Goal: Check status: Check status

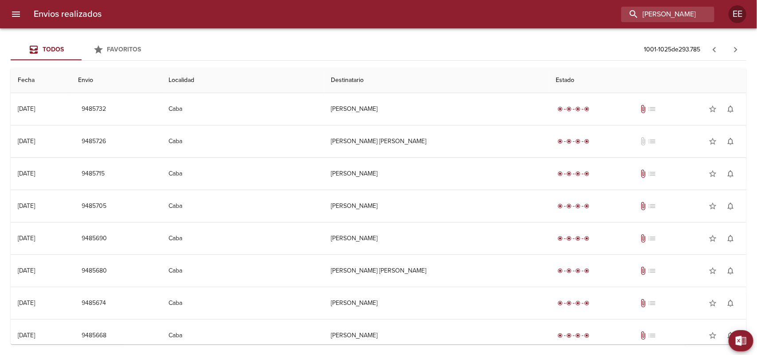
scroll to position [782, 0]
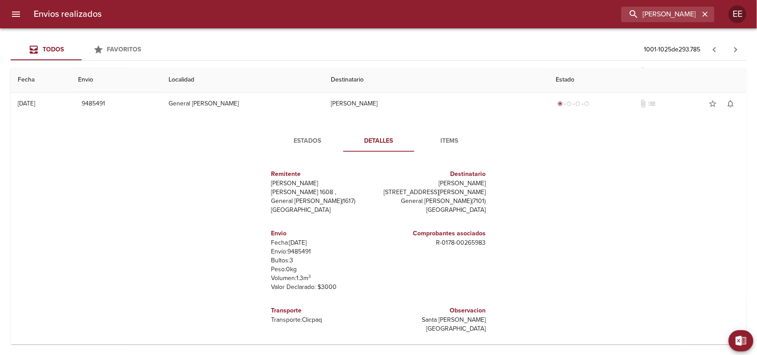
type input "[PERSON_NAME]"
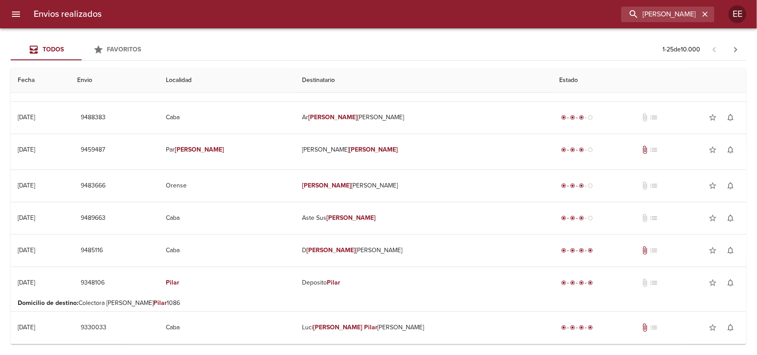
scroll to position [0, 0]
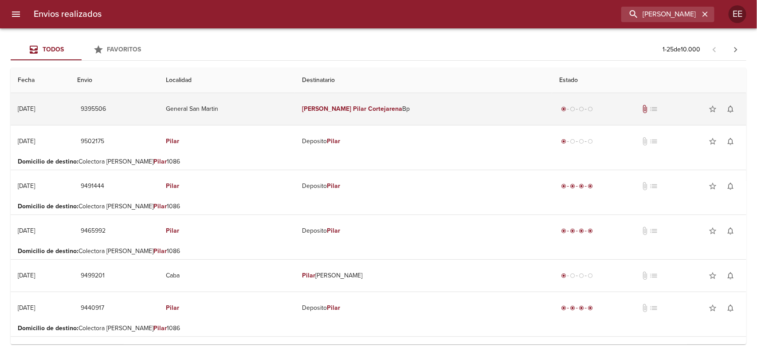
drag, startPoint x: 387, startPoint y: 105, endPoint x: 391, endPoint y: 89, distance: 15.9
click at [388, 102] on td "[PERSON_NAME] Bp" at bounding box center [423, 109] width 257 height 32
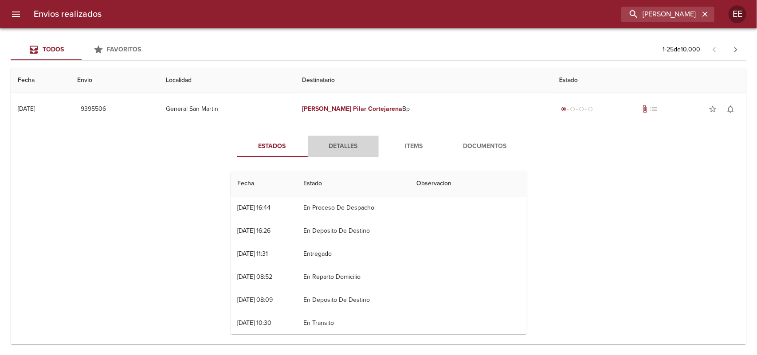
click at [335, 145] on span "Detalles" at bounding box center [343, 146] width 60 height 11
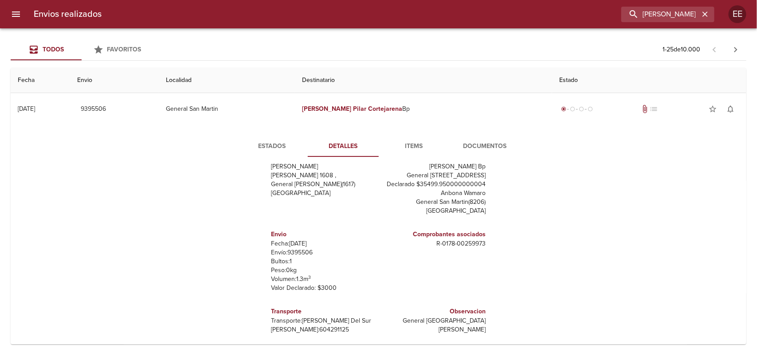
scroll to position [55, 0]
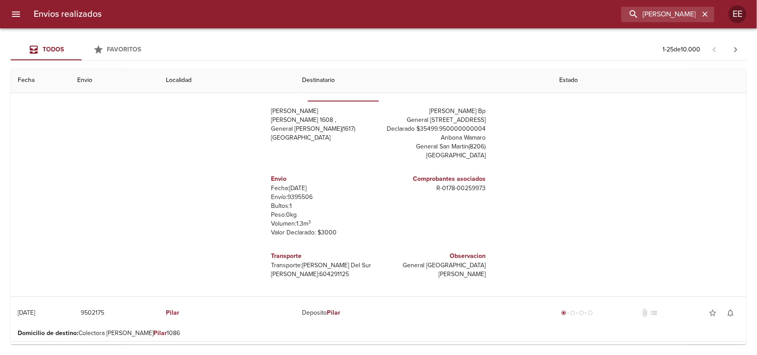
click at [305, 275] on p "[PERSON_NAME]: 604291125" at bounding box center [323, 274] width 104 height 9
copy p "604291125"
click at [295, 200] on p "Envío: 9395506" at bounding box center [323, 197] width 104 height 9
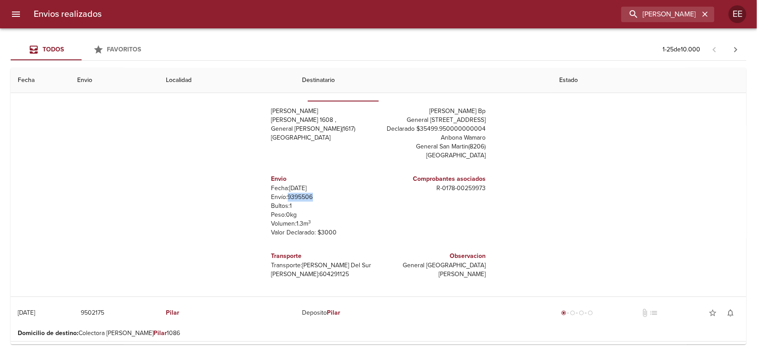
copy p "9395506"
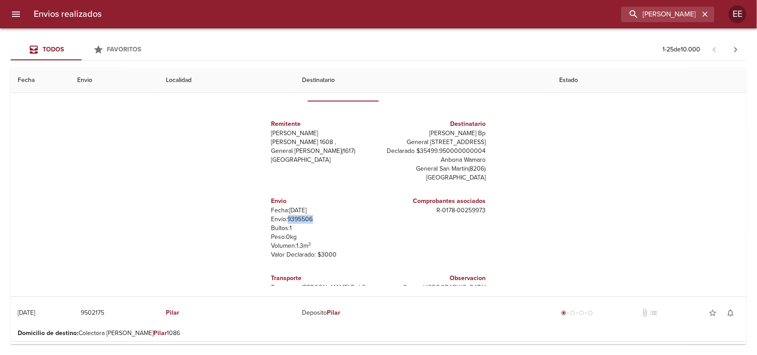
scroll to position [0, 0]
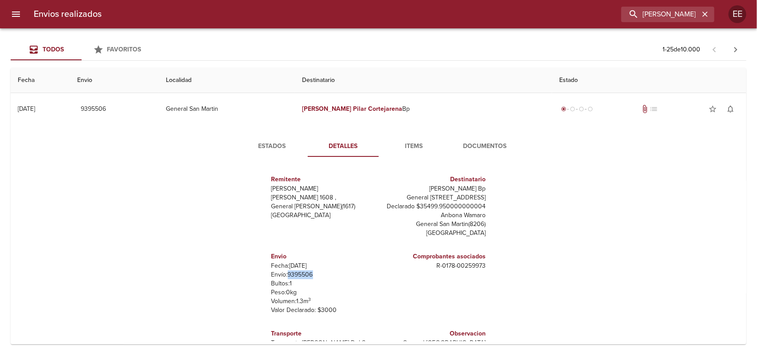
click at [471, 137] on button "Documentos" at bounding box center [485, 146] width 71 height 21
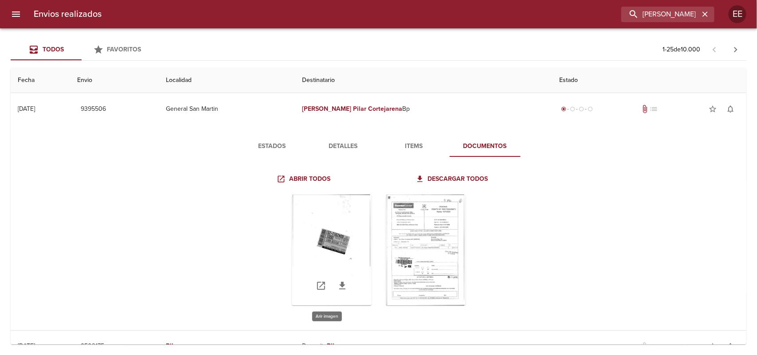
click at [323, 238] on div "Tabla de envíos del cliente" at bounding box center [332, 250] width 80 height 111
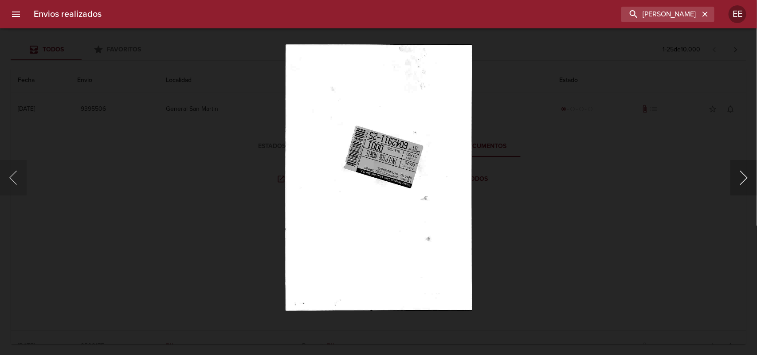
click at [737, 188] on button "Siguiente" at bounding box center [743, 177] width 27 height 35
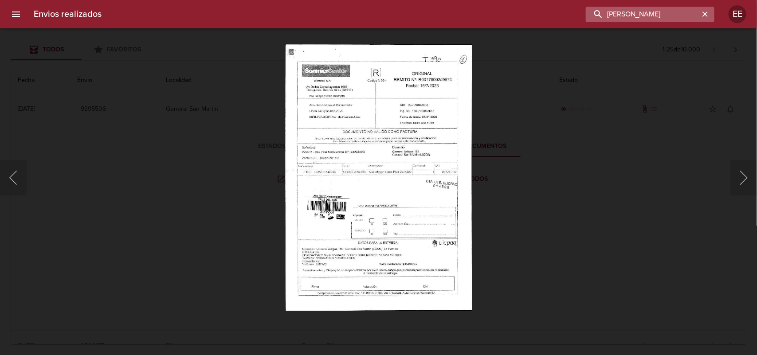
click at [655, 12] on input "[PERSON_NAME]" at bounding box center [642, 15] width 113 height 16
click at [201, 180] on div "Lightbox" at bounding box center [378, 177] width 757 height 355
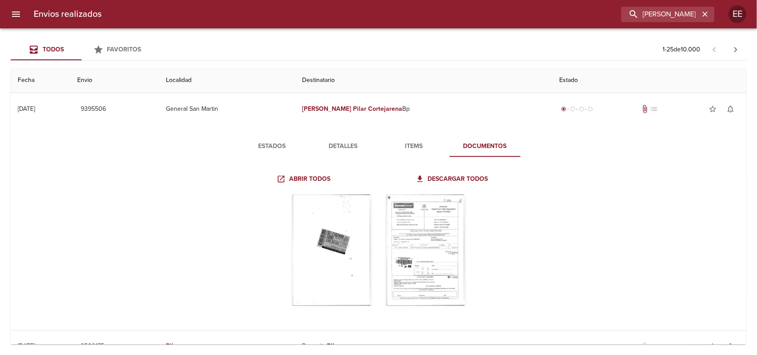
click at [344, 149] on span "Detalles" at bounding box center [343, 146] width 60 height 11
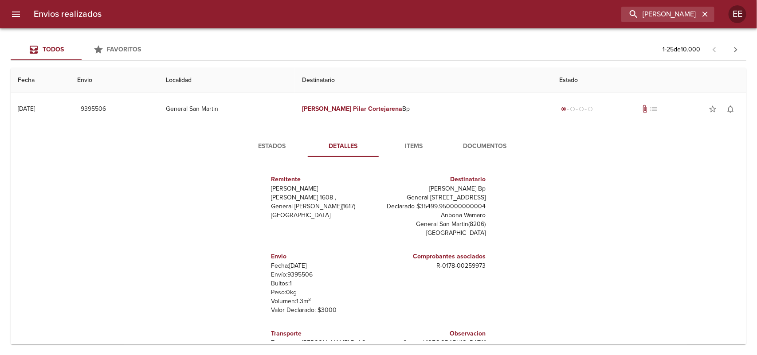
click at [292, 274] on p "Envío: 9395506" at bounding box center [323, 274] width 104 height 9
copy p "9395506"
click at [652, 13] on input "[PERSON_NAME]" at bounding box center [642, 15] width 113 height 16
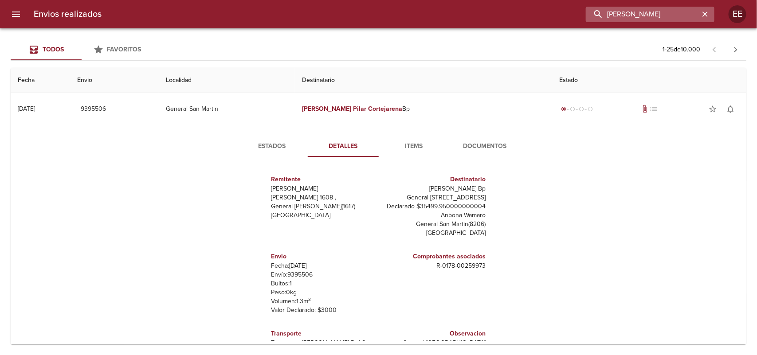
click at [652, 13] on input "[PERSON_NAME]" at bounding box center [642, 15] width 113 height 16
paste input "[PERSON_NAME]"
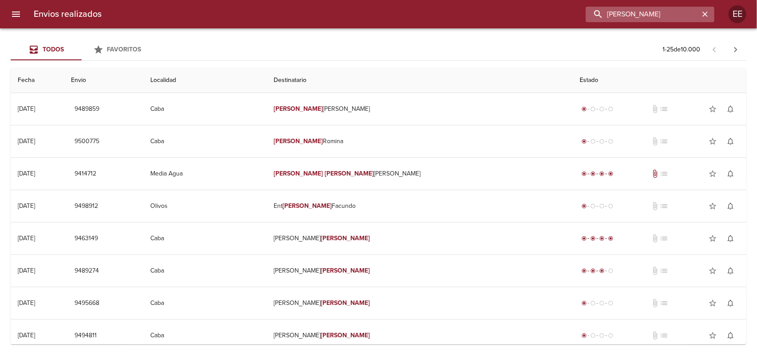
click at [638, 16] on input "[PERSON_NAME]" at bounding box center [642, 15] width 113 height 16
click at [639, 10] on input "[PERSON_NAME]" at bounding box center [642, 15] width 113 height 16
paste input "[PERSON_NAME]"
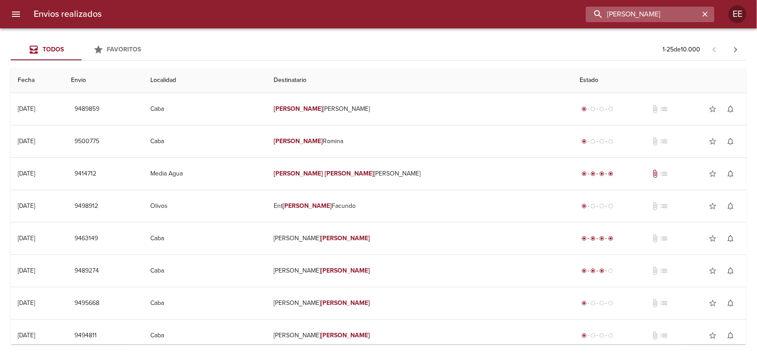
type input "[PERSON_NAME]"
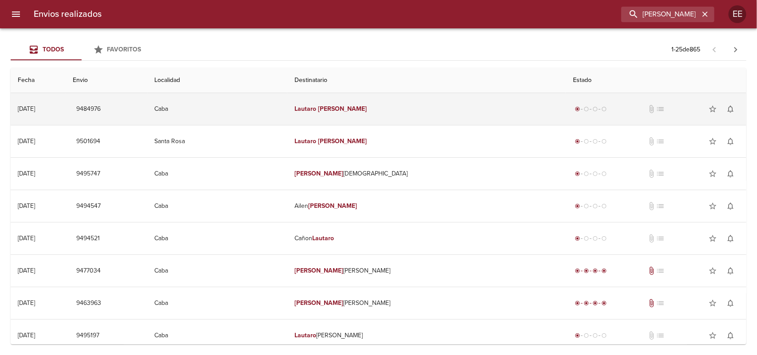
click at [368, 121] on td "[PERSON_NAME]" at bounding box center [426, 109] width 278 height 32
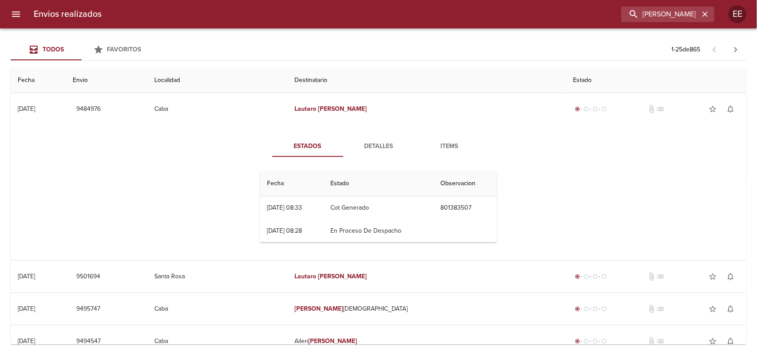
click at [372, 152] on button "Detalles" at bounding box center [378, 146] width 71 height 21
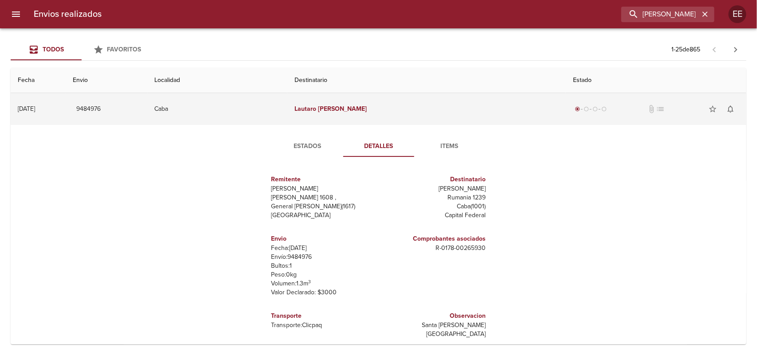
click at [344, 113] on td "[PERSON_NAME]" at bounding box center [426, 109] width 278 height 32
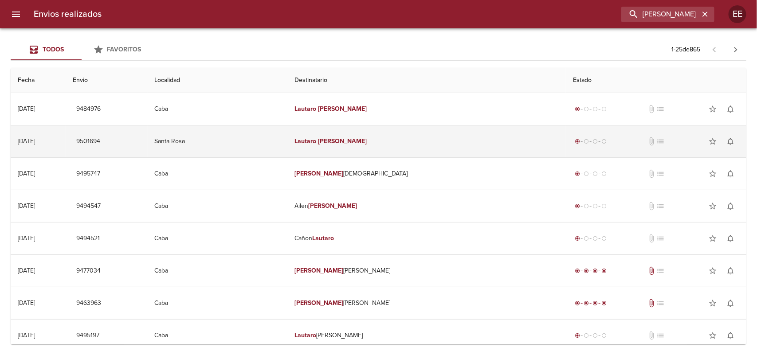
click at [366, 147] on td "[PERSON_NAME]" at bounding box center [426, 141] width 278 height 32
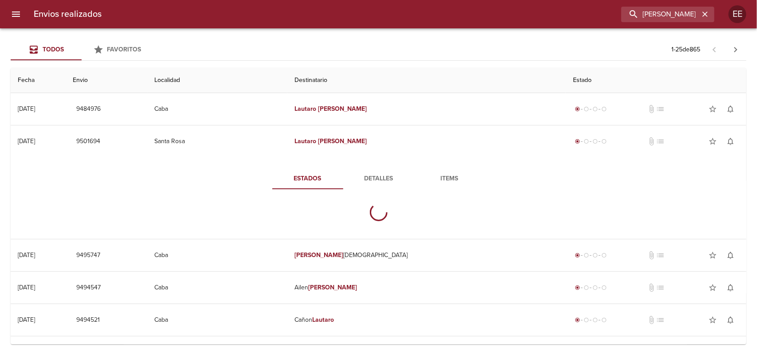
click at [367, 179] on span "Detalles" at bounding box center [378, 178] width 60 height 11
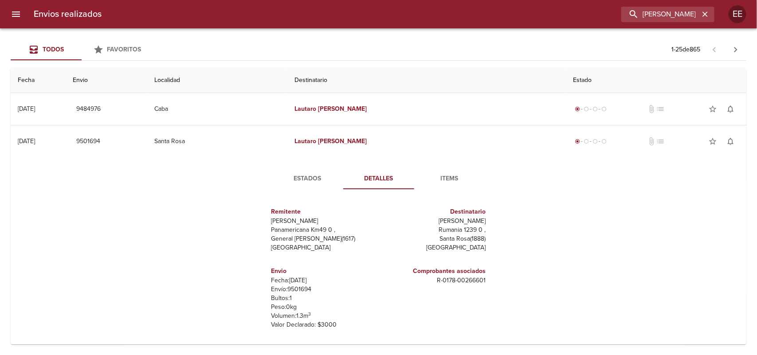
scroll to position [55, 0]
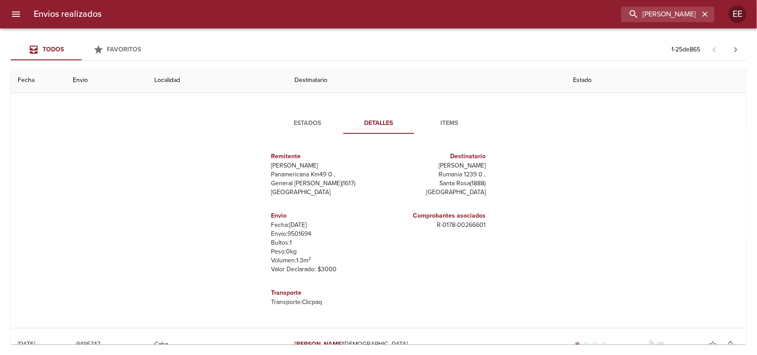
click at [297, 227] on p "Fecha: [DATE]" at bounding box center [323, 225] width 104 height 9
click at [298, 227] on p "Fecha: [DATE]" at bounding box center [323, 225] width 104 height 9
click at [298, 229] on p "Fecha: [DATE]" at bounding box center [323, 225] width 104 height 9
click at [296, 233] on p "Envío: 9501694" at bounding box center [323, 234] width 104 height 9
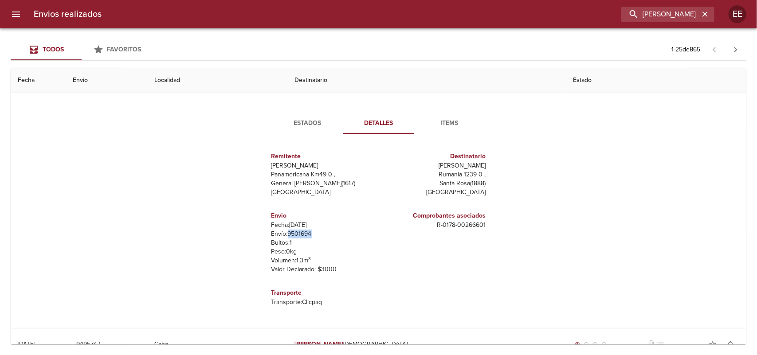
click at [296, 233] on p "Envío: 9501694" at bounding box center [323, 234] width 104 height 9
copy p "9501694"
click at [303, 131] on button "Estados" at bounding box center [307, 123] width 71 height 21
